Goal: Information Seeking & Learning: Find contact information

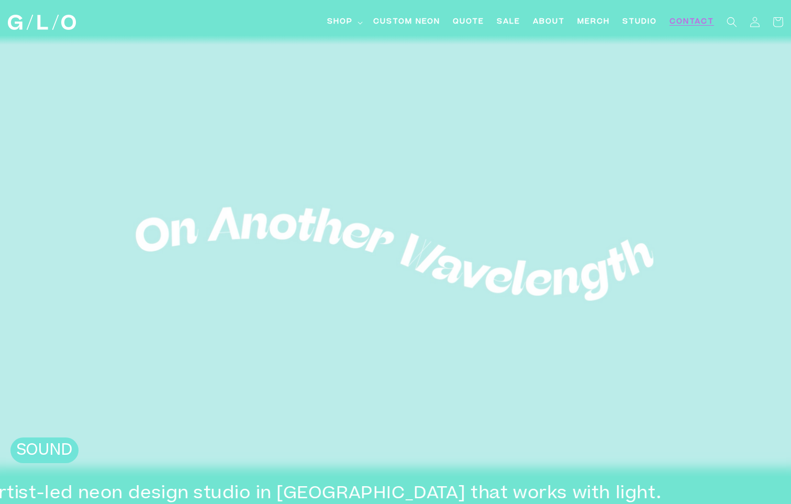
click at [678, 25] on span "Contact" at bounding box center [692, 22] width 45 height 11
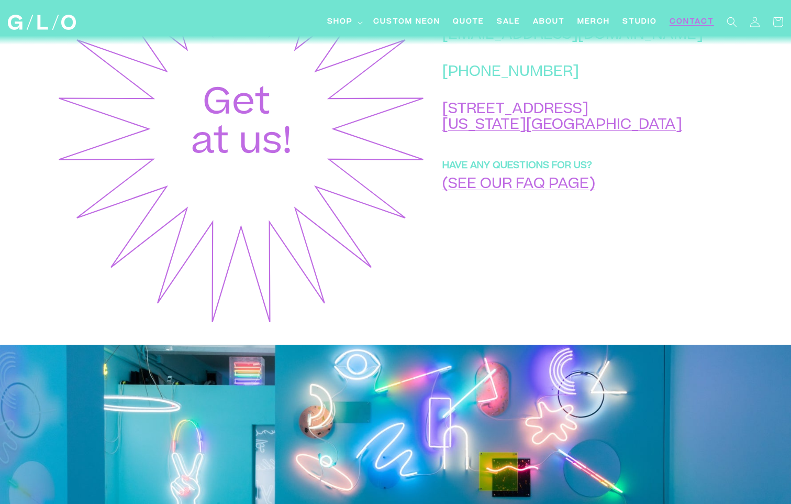
scroll to position [471, 0]
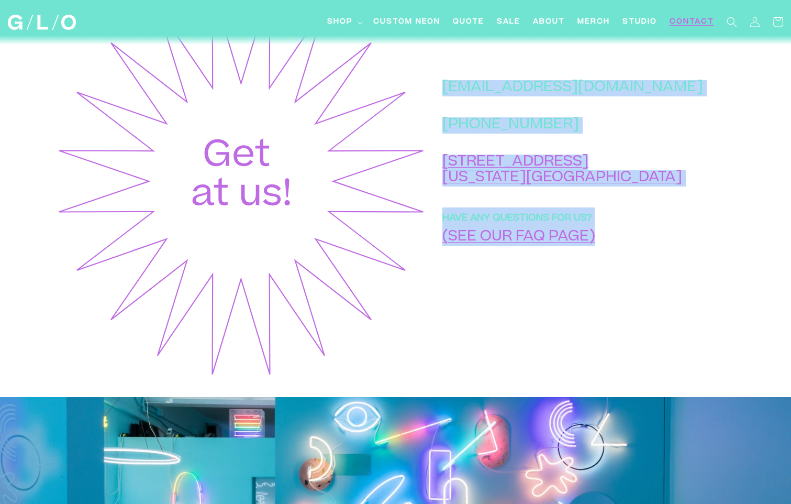
drag, startPoint x: 658, startPoint y: 112, endPoint x: 491, endPoint y: 112, distance: 167.1
click at [491, 112] on div "hello@glo-studio.com +1 (917) 397-2271 45 Market St New York, NY 10002 HAVE ANY…" at bounding box center [582, 181] width 310 height 394
drag, startPoint x: 491, startPoint y: 112, endPoint x: 549, endPoint y: 127, distance: 60.1
click at [549, 127] on div "hello@glo-studio.com +1 (917) 397-2271 45 Market St New York, NY 10002 HAVE ANY…" at bounding box center [573, 173] width 261 height 186
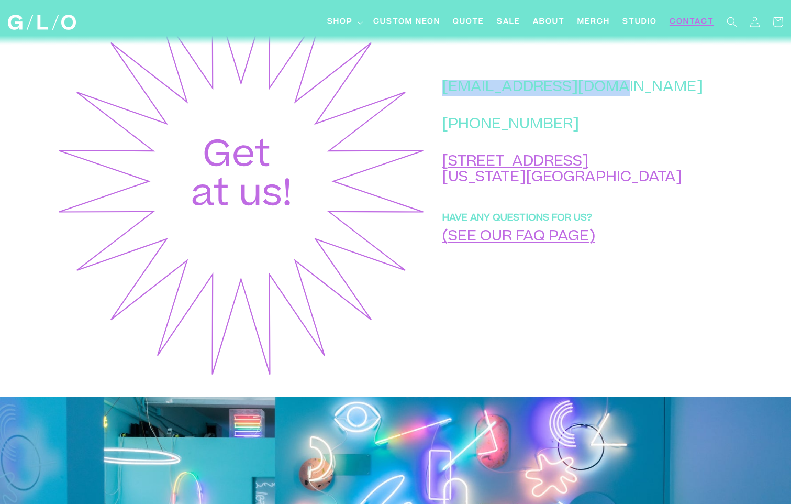
drag, startPoint x: 655, startPoint y: 112, endPoint x: 490, endPoint y: 105, distance: 165.7
click at [490, 96] on p "[EMAIL_ADDRESS][DOMAIN_NAME]" at bounding box center [573, 88] width 261 height 16
copy p "[EMAIL_ADDRESS][DOMAIN_NAME]"
